Goal: Information Seeking & Learning: Find specific fact

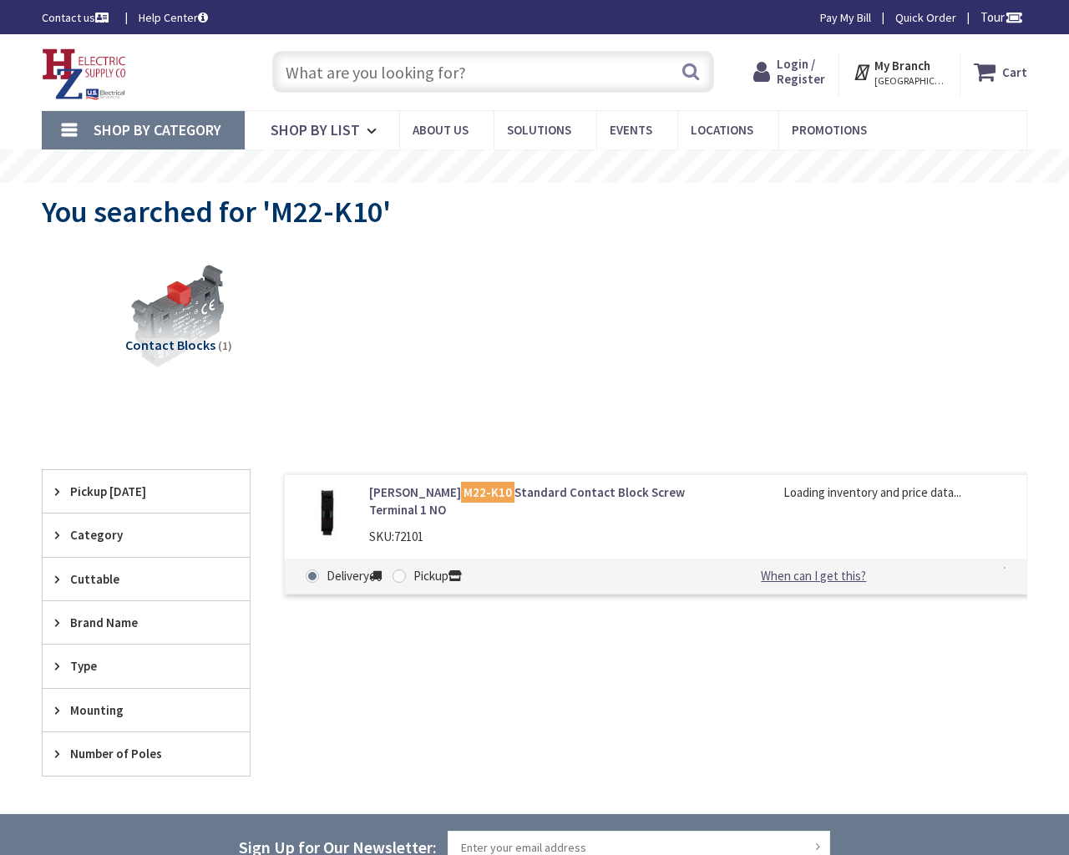
type input "Reservation Rd, Marina, CA 93933, USA"
